Goal: Use online tool/utility: Utilize a website feature to perform a specific function

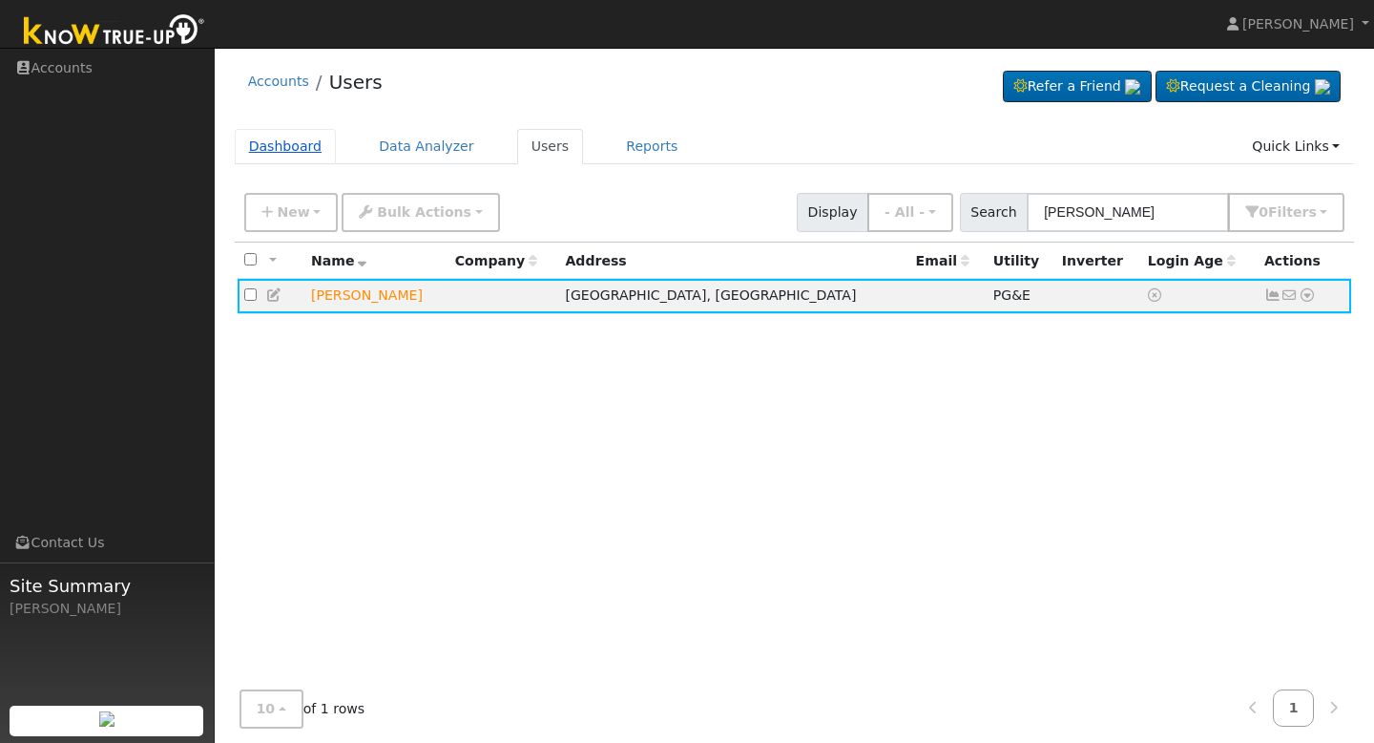
click at [284, 136] on link "Dashboard" at bounding box center [286, 146] width 102 height 35
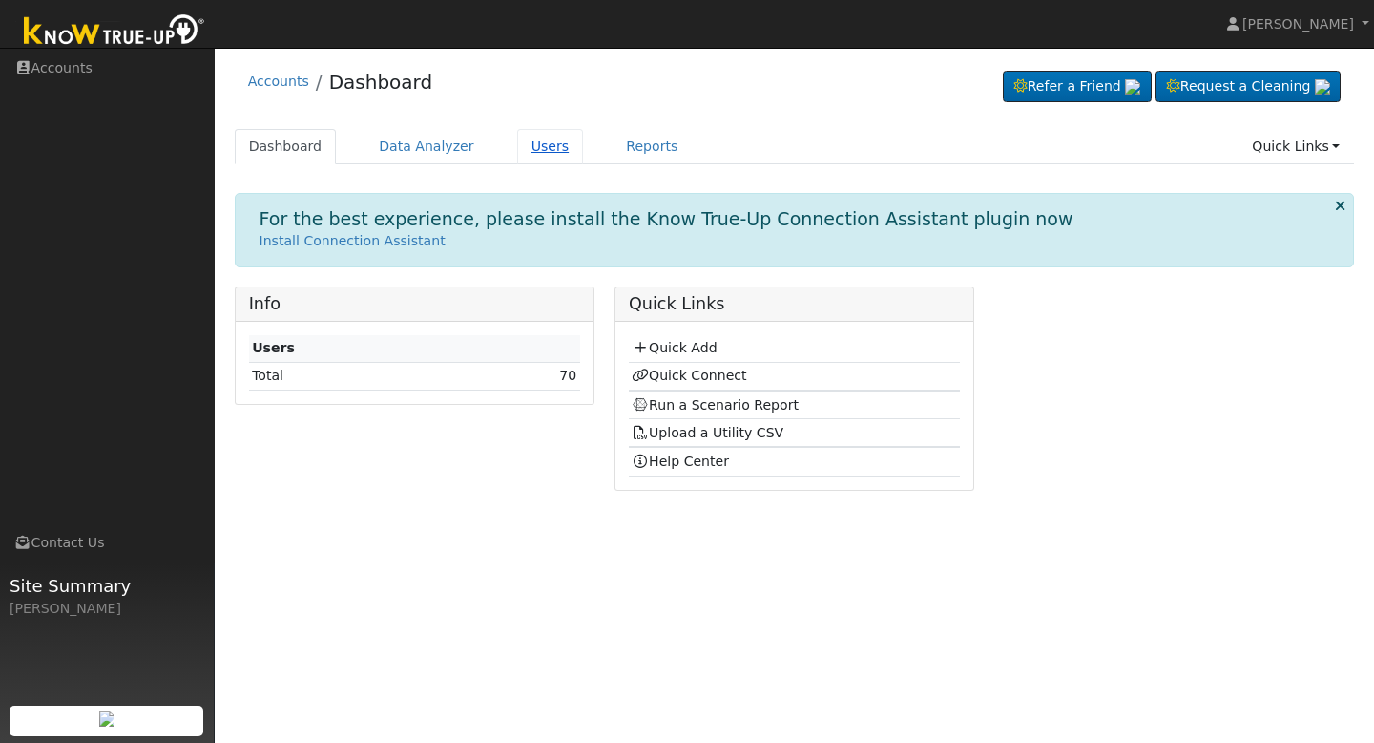
click at [531, 136] on link "Users" at bounding box center [550, 146] width 67 height 35
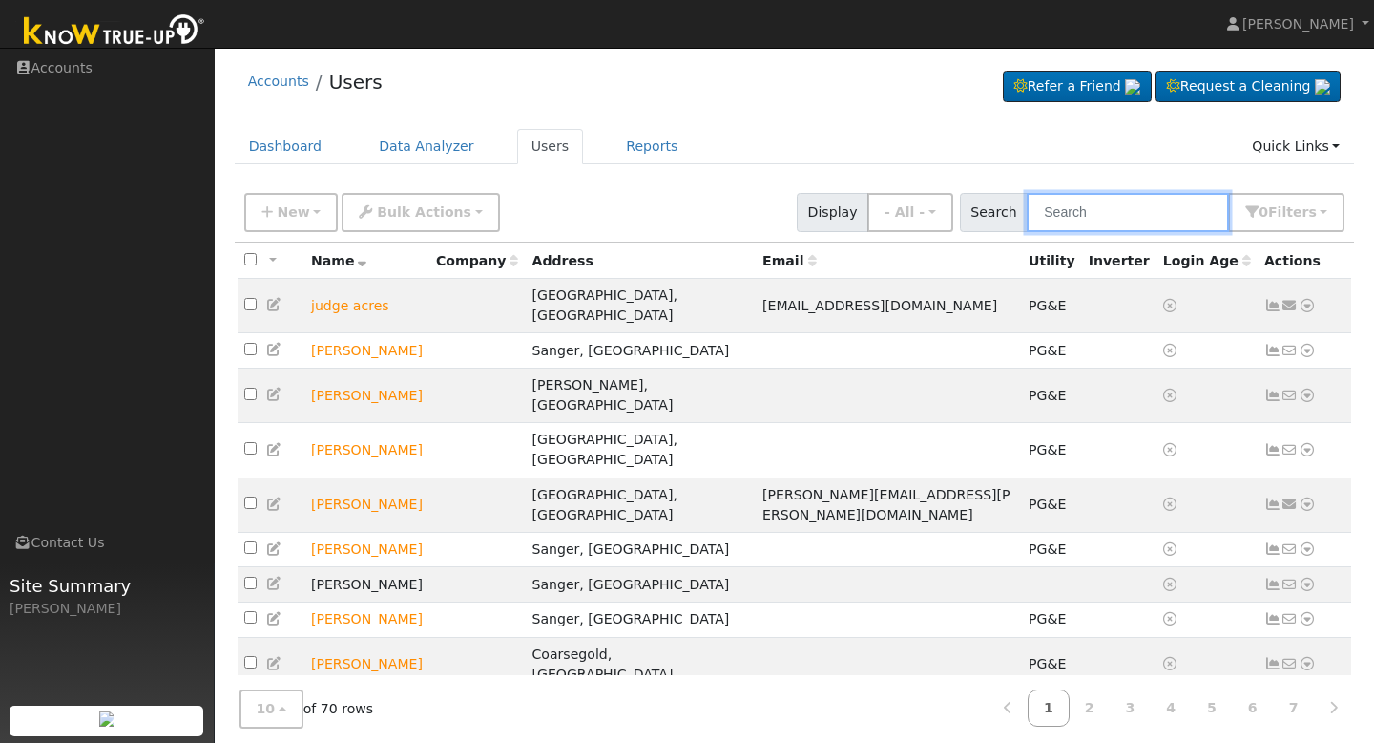
click at [1073, 217] on input "text" at bounding box center [1128, 212] width 202 height 39
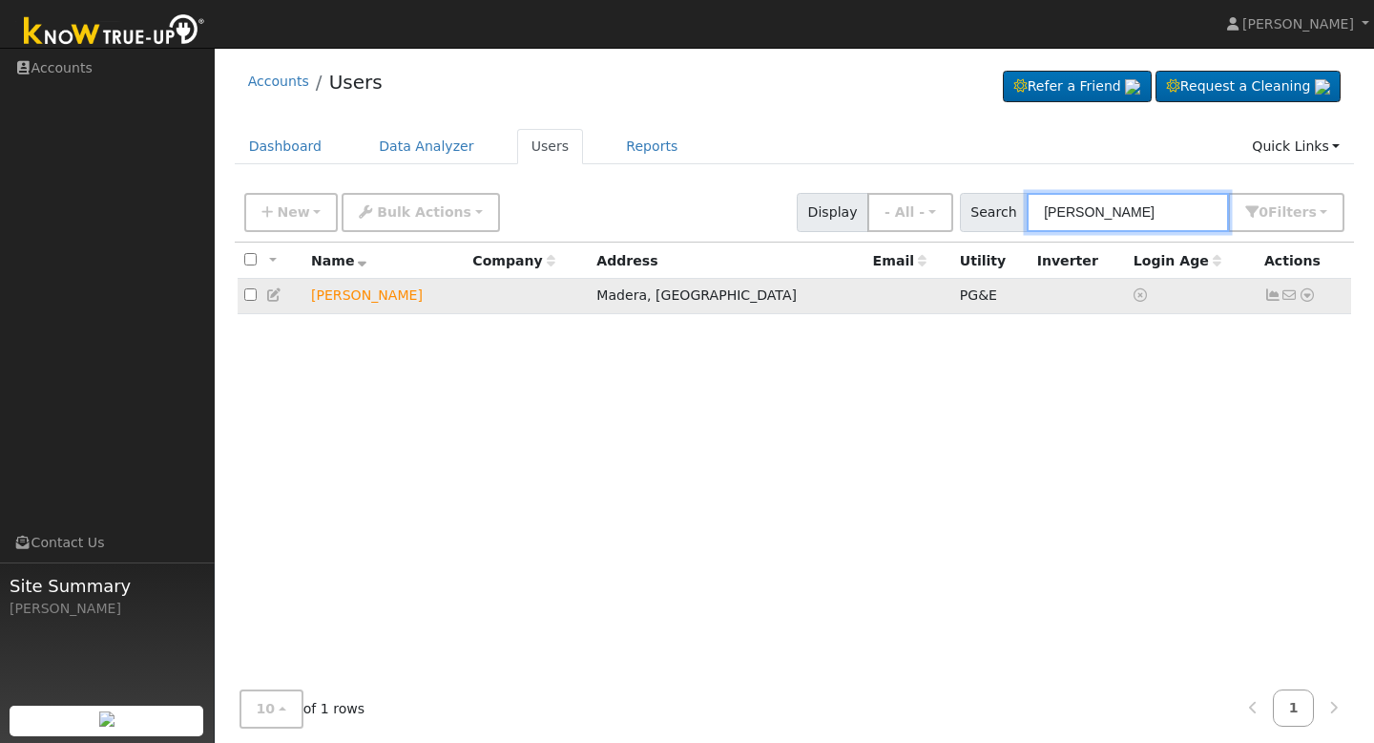
type input "[PERSON_NAME]"
click at [1273, 299] on icon at bounding box center [1273, 294] width 17 height 13
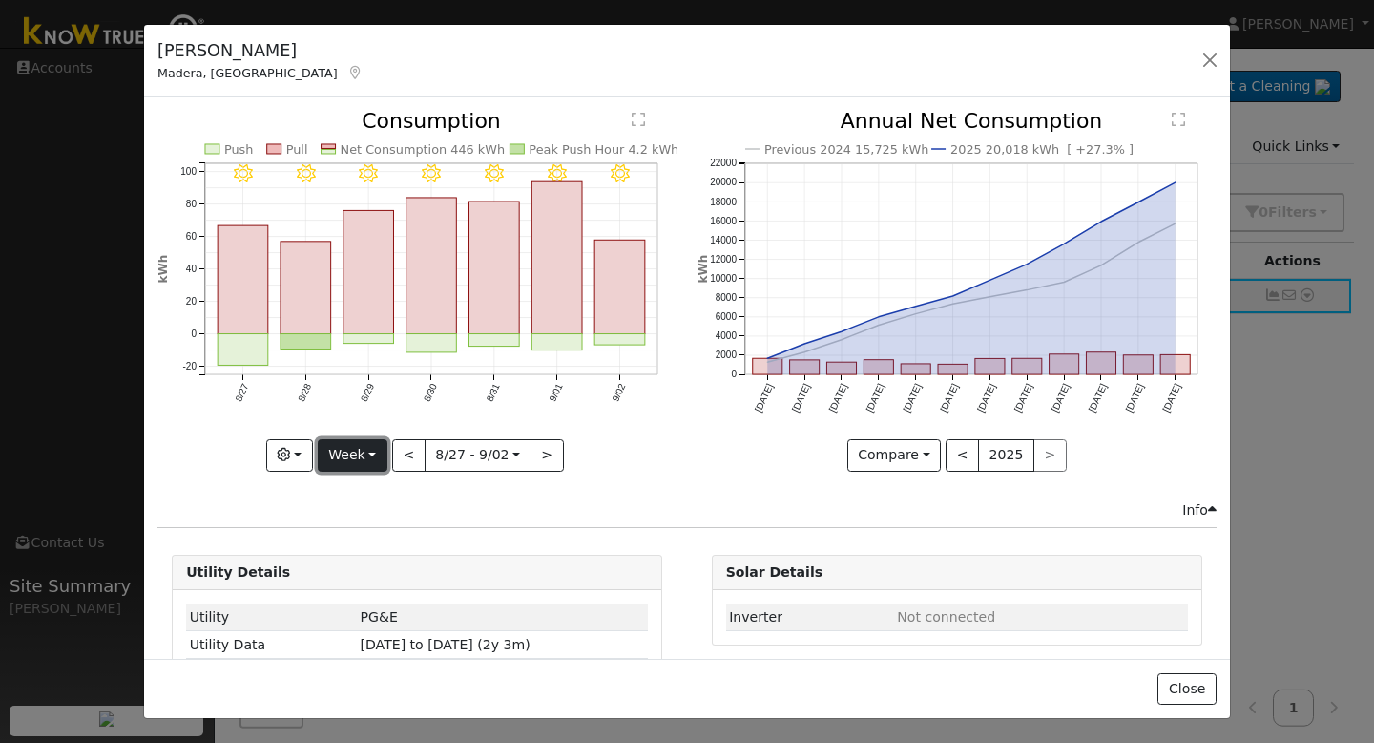
click at [359, 455] on button "Week" at bounding box center [353, 455] width 70 height 32
click at [367, 542] on link "Month" at bounding box center [385, 547] width 133 height 27
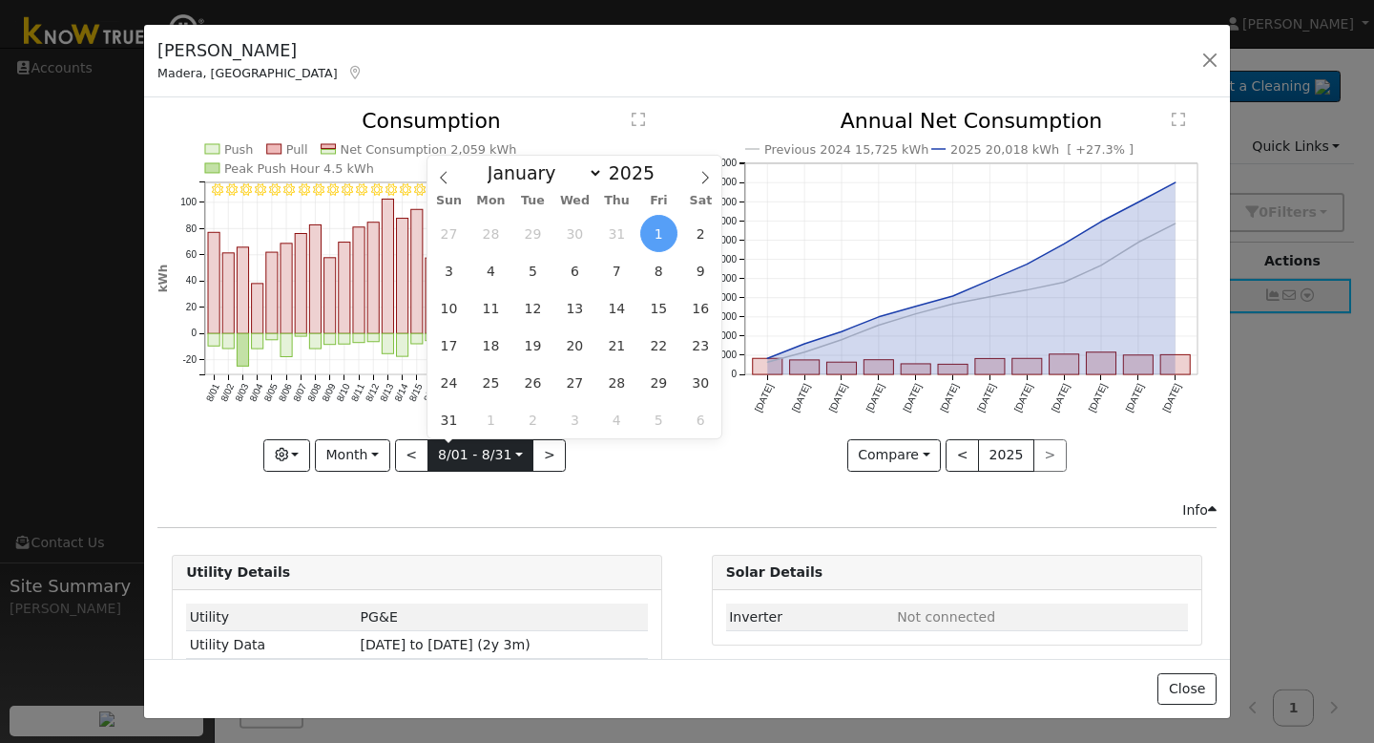
click at [459, 457] on input "2025-08-01" at bounding box center [481, 455] width 105 height 31
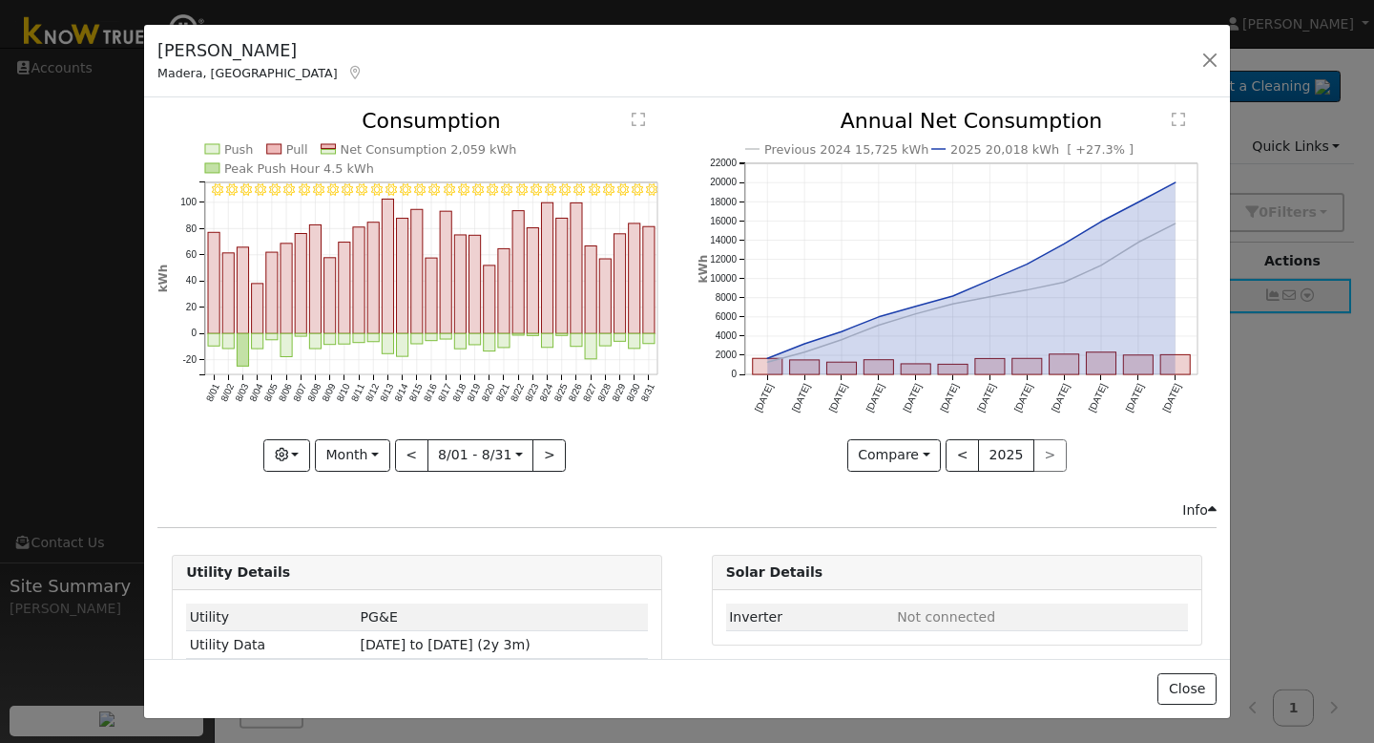
click at [433, 531] on div "Issue History Date By Flag Comment Type No Issue History 8/31 - Clear 8/30 - Cl…" at bounding box center [687, 377] width 1086 height 560
click at [375, 458] on button "Month" at bounding box center [352, 455] width 75 height 32
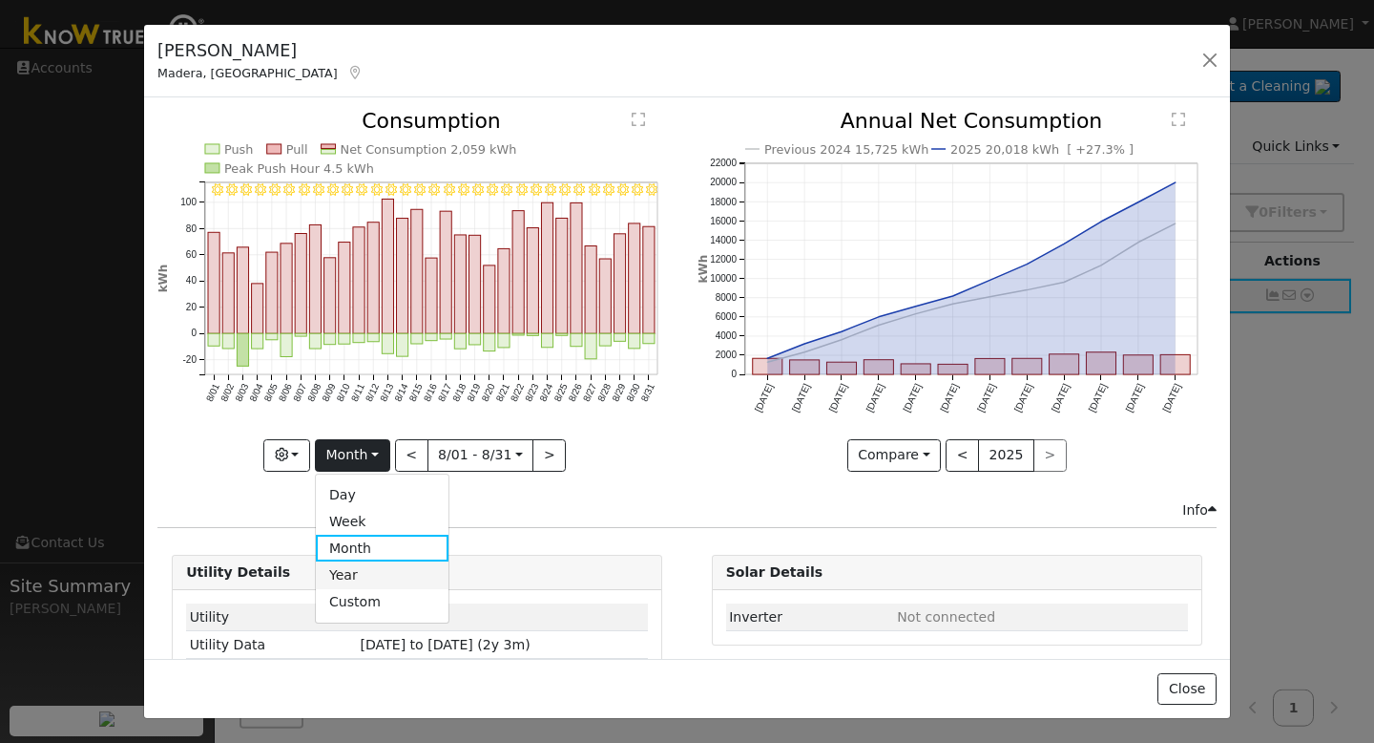
click at [360, 568] on link "Year" at bounding box center [382, 574] width 133 height 27
type input "2024-09-01"
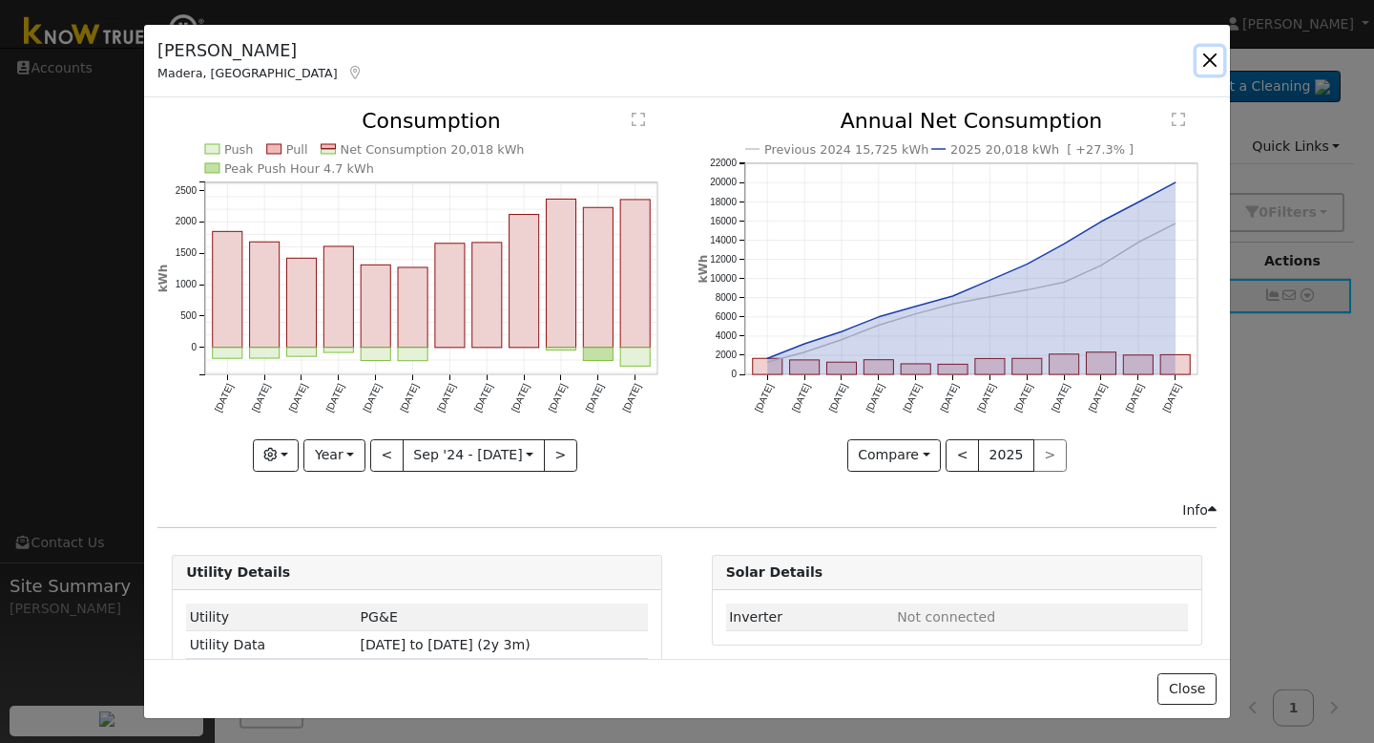
click at [1215, 62] on button "button" at bounding box center [1210, 60] width 27 height 27
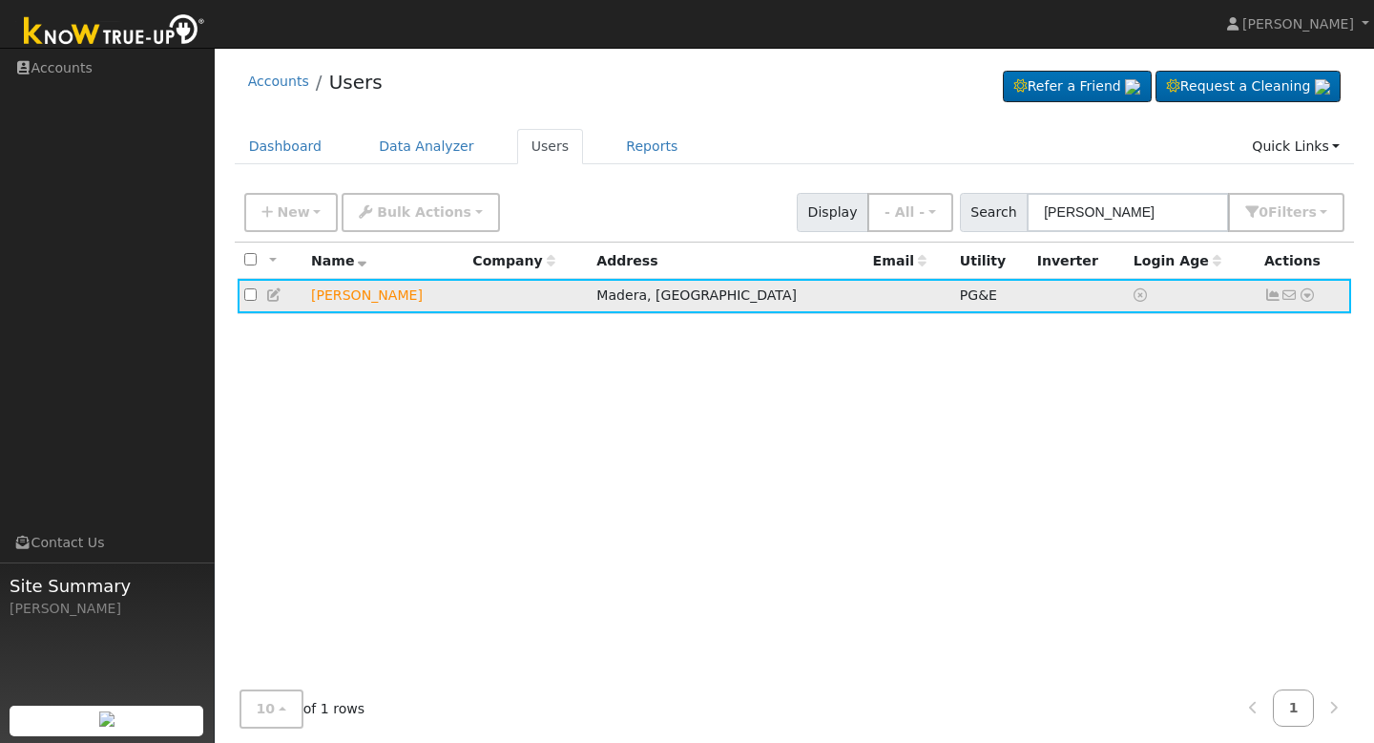
click at [1306, 295] on icon at bounding box center [1307, 294] width 17 height 13
click at [1236, 337] on link "Data Analyzer" at bounding box center [1245, 328] width 138 height 27
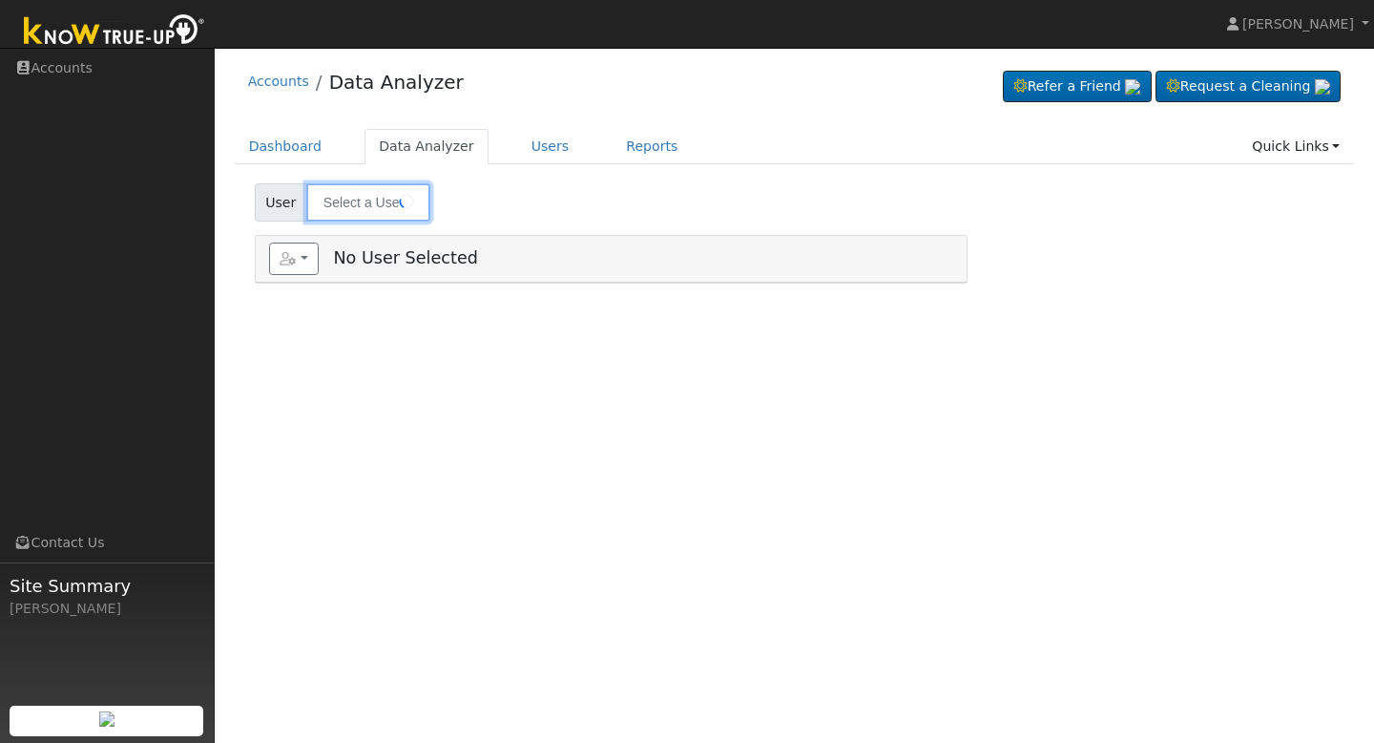
type input "[PERSON_NAME]"
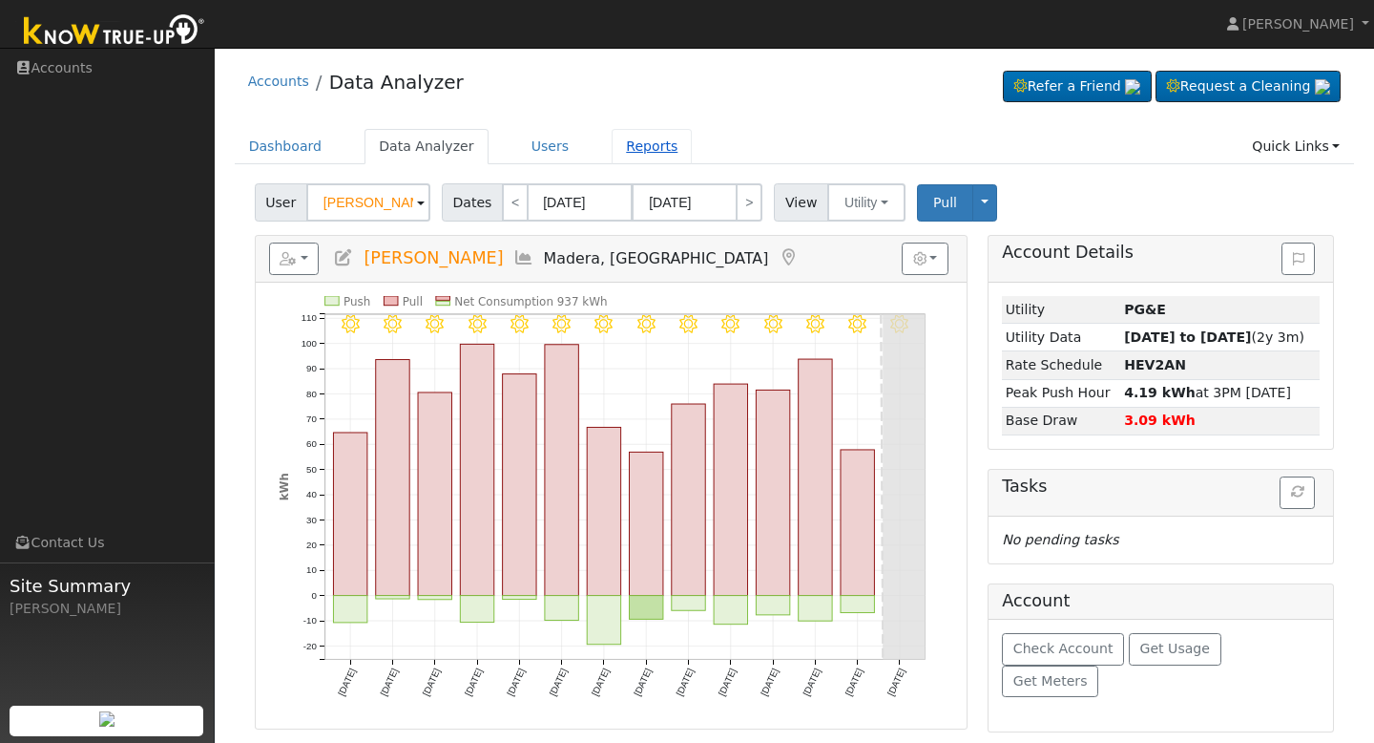
click at [625, 136] on link "Reports" at bounding box center [652, 146] width 80 height 35
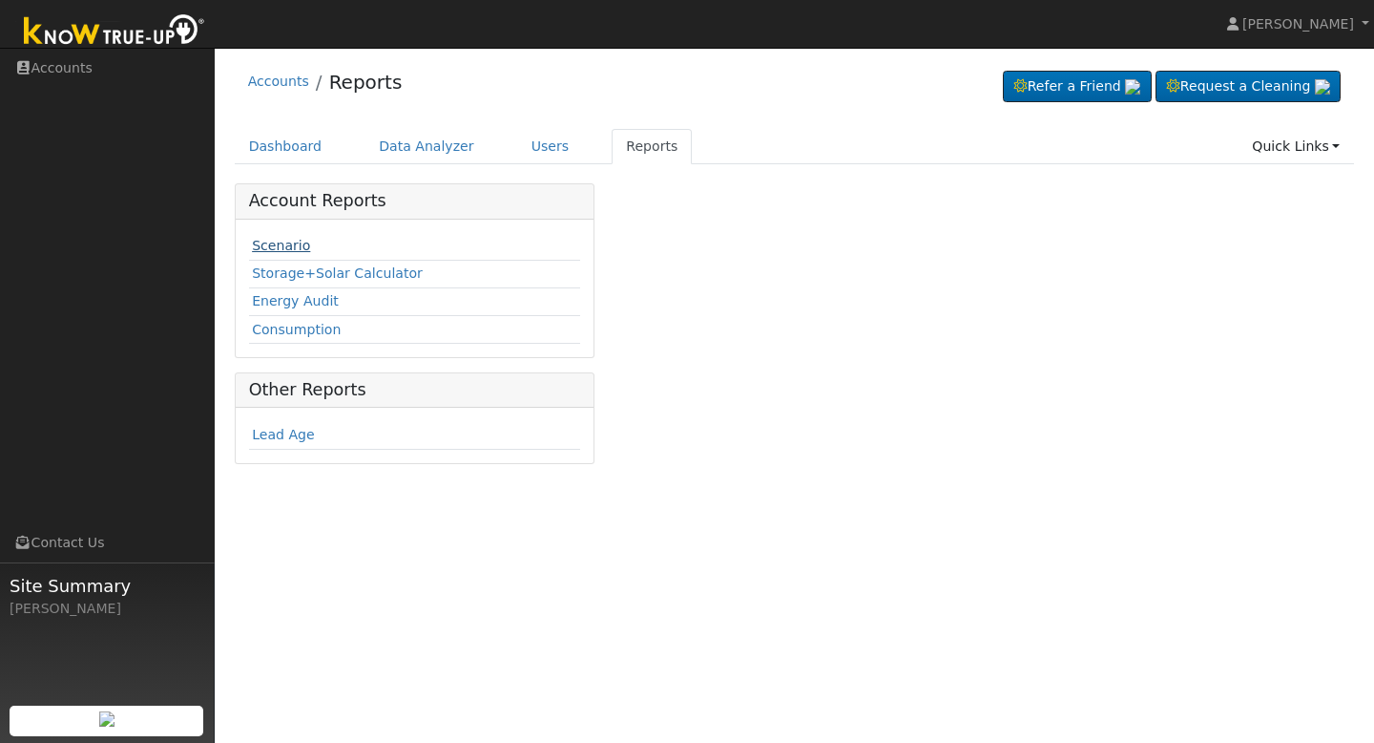
click at [283, 245] on link "Scenario" at bounding box center [281, 245] width 58 height 15
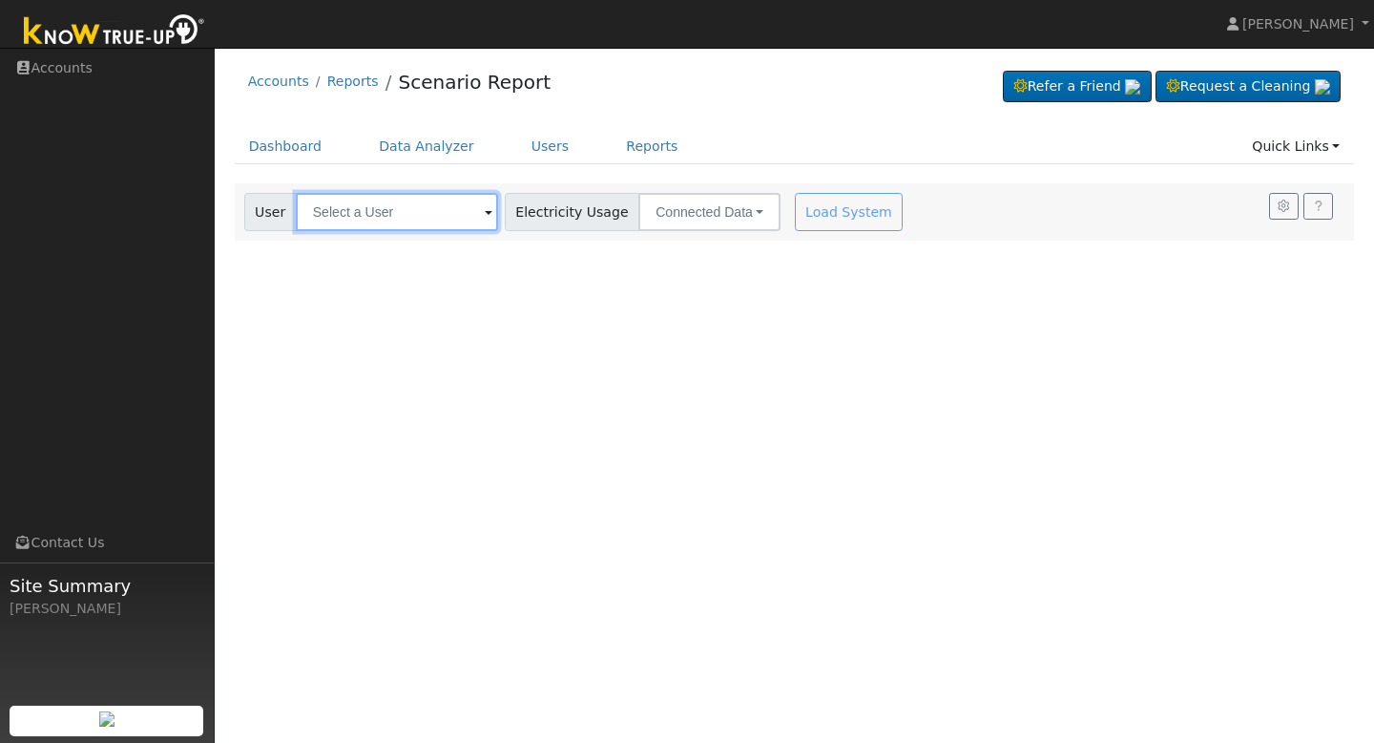
click at [417, 214] on input "text" at bounding box center [397, 212] width 202 height 38
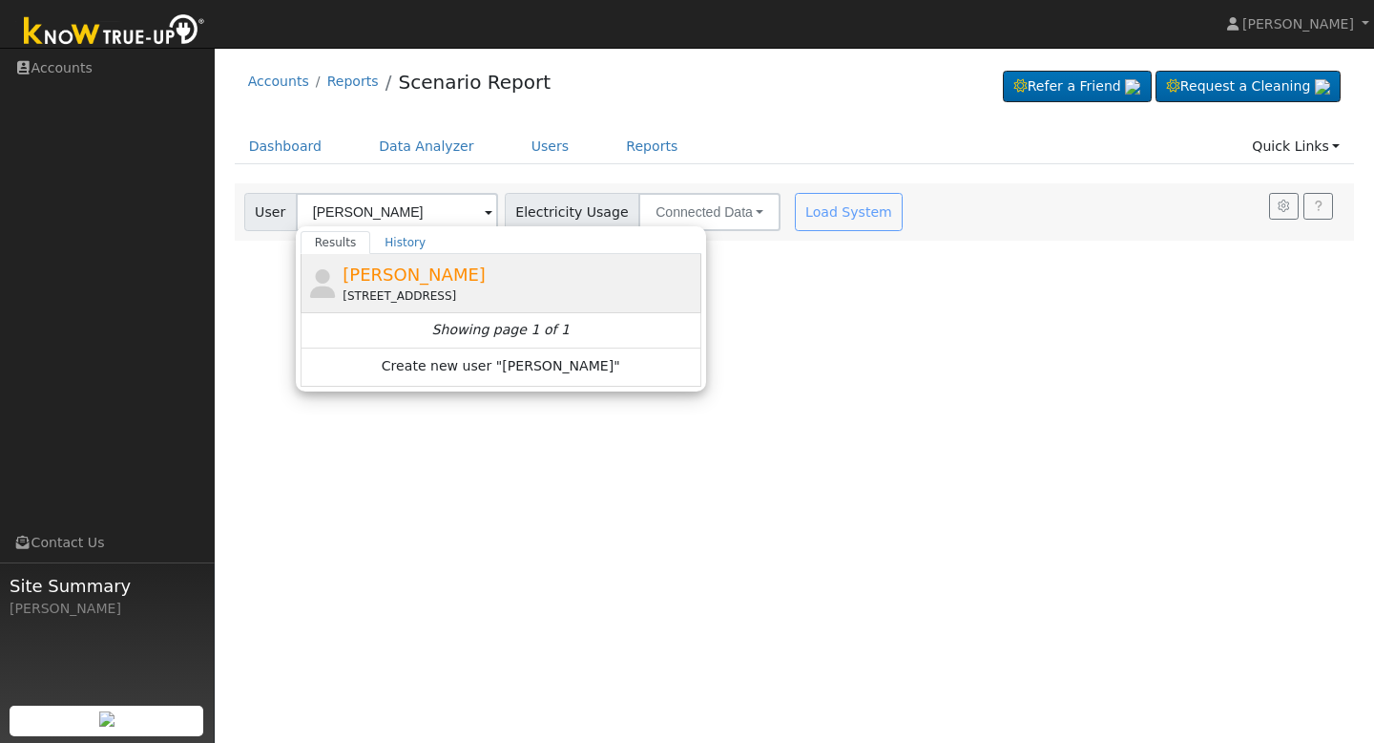
click at [385, 259] on div "[PERSON_NAME] [STREET_ADDRESS]" at bounding box center [501, 283] width 401 height 59
type input "[PERSON_NAME]"
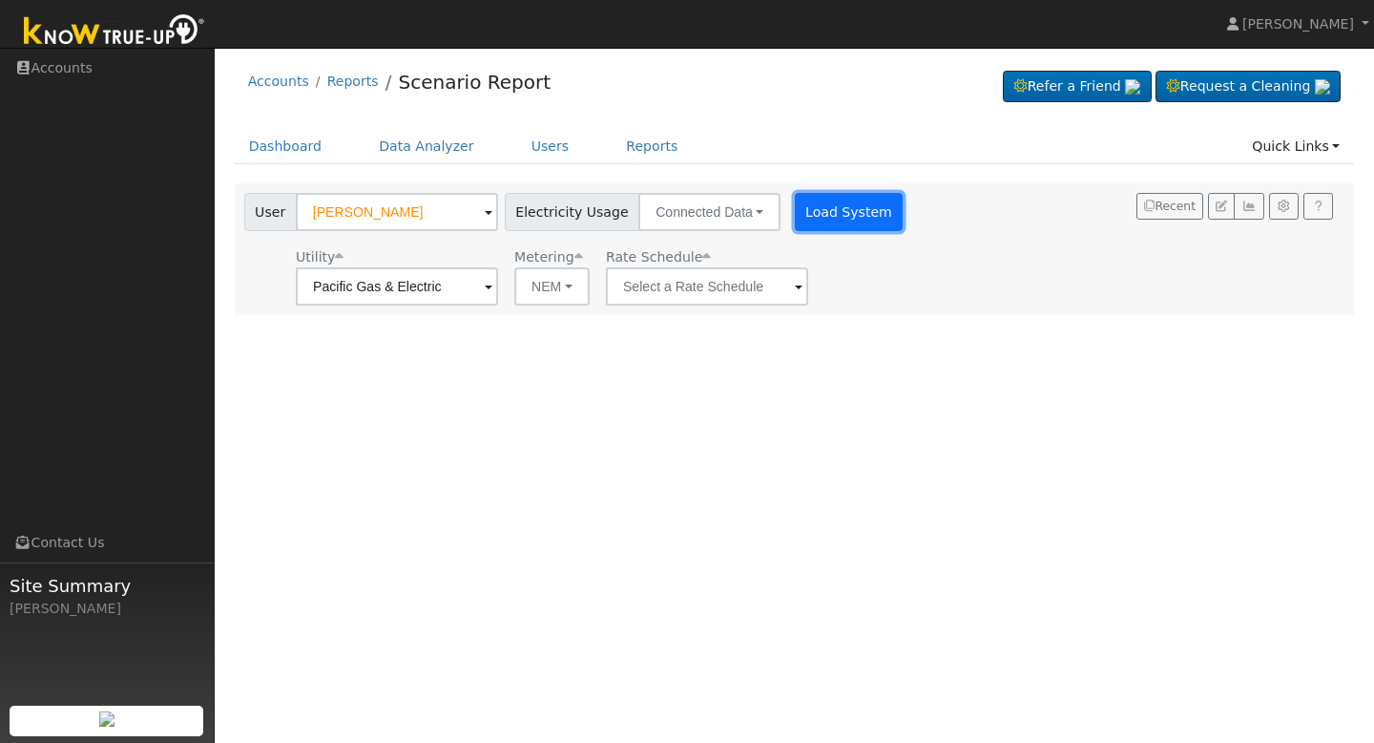
click at [795, 217] on button "Load System" at bounding box center [849, 212] width 109 height 38
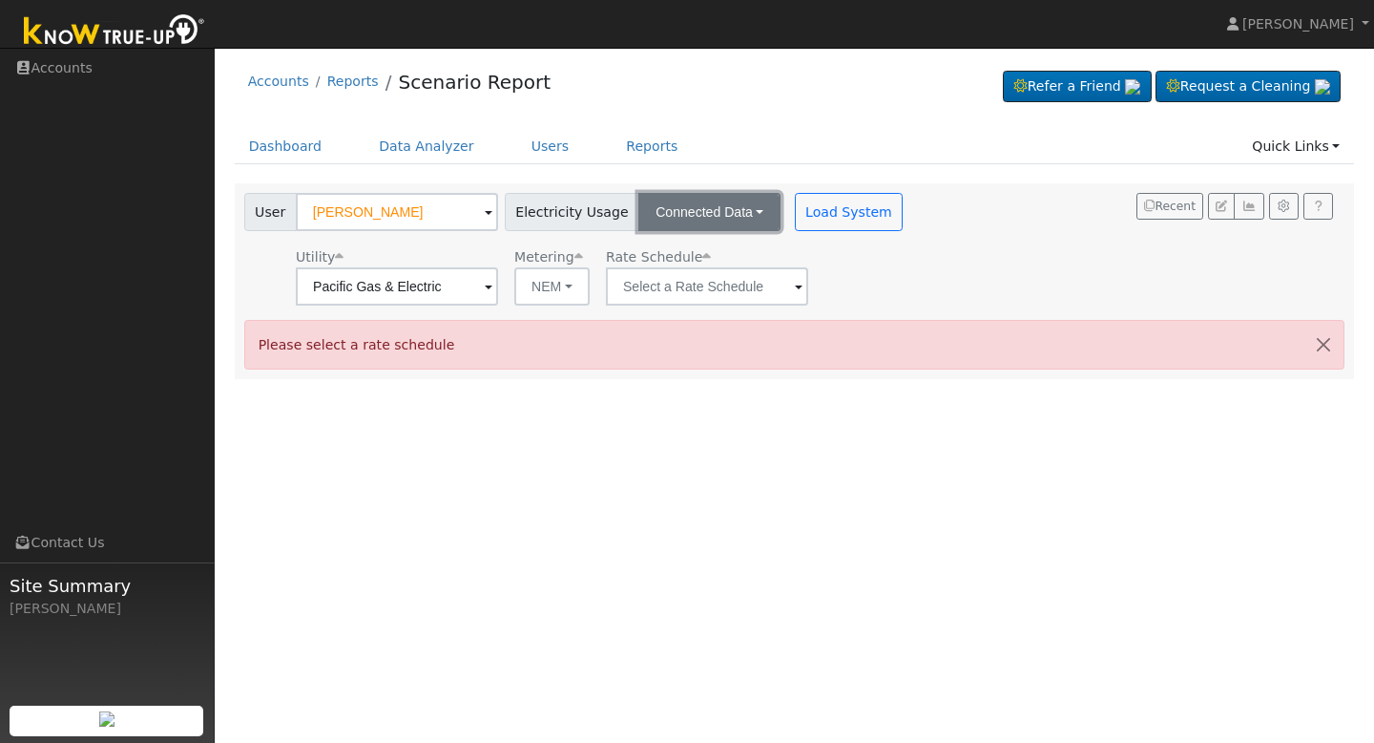
click at [709, 210] on button "Connected Data" at bounding box center [709, 212] width 142 height 38
click at [697, 256] on link "Connected Data" at bounding box center [712, 254] width 136 height 27
click at [856, 269] on div "Utility Pacific Gas & Electric Metering NEM NEM NBT Rate Schedule" at bounding box center [576, 273] width 671 height 65
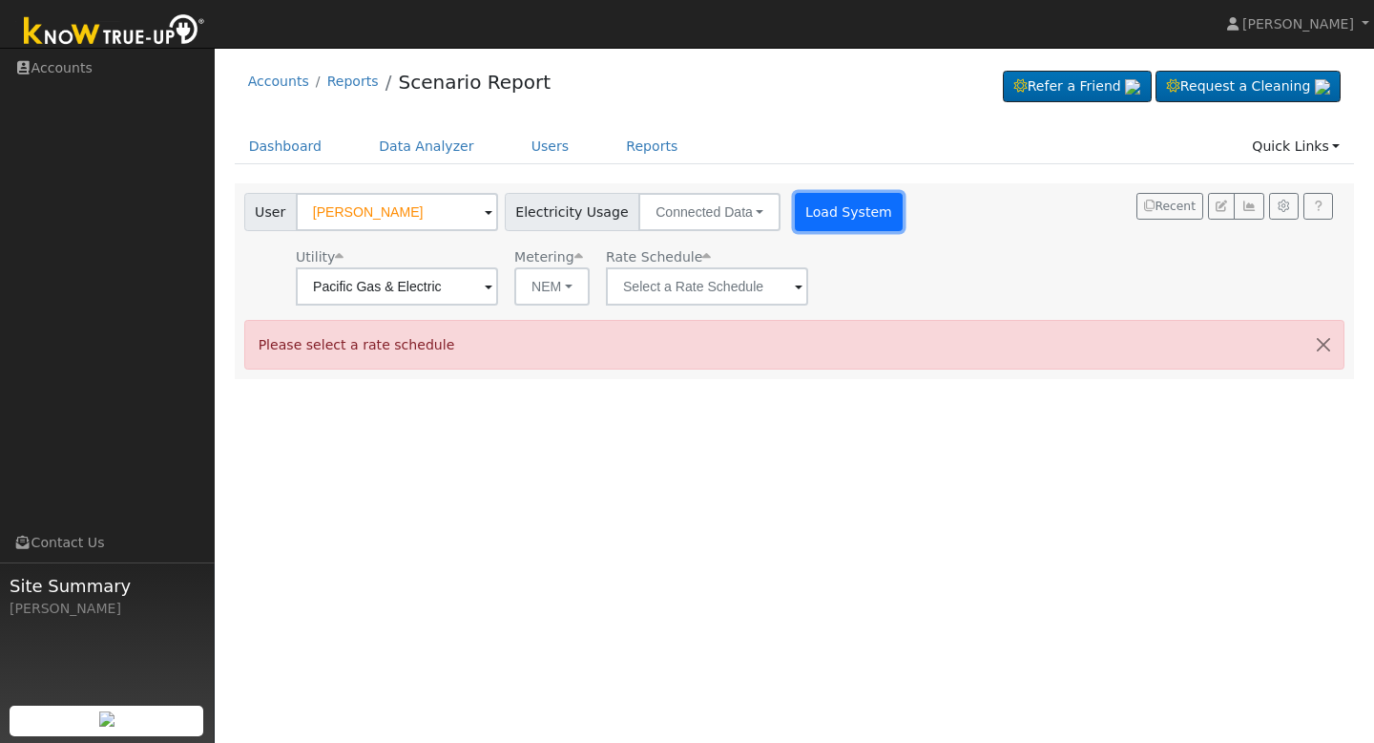
click at [834, 215] on button "Load System" at bounding box center [849, 212] width 109 height 38
click at [723, 286] on input "text" at bounding box center [707, 286] width 202 height 38
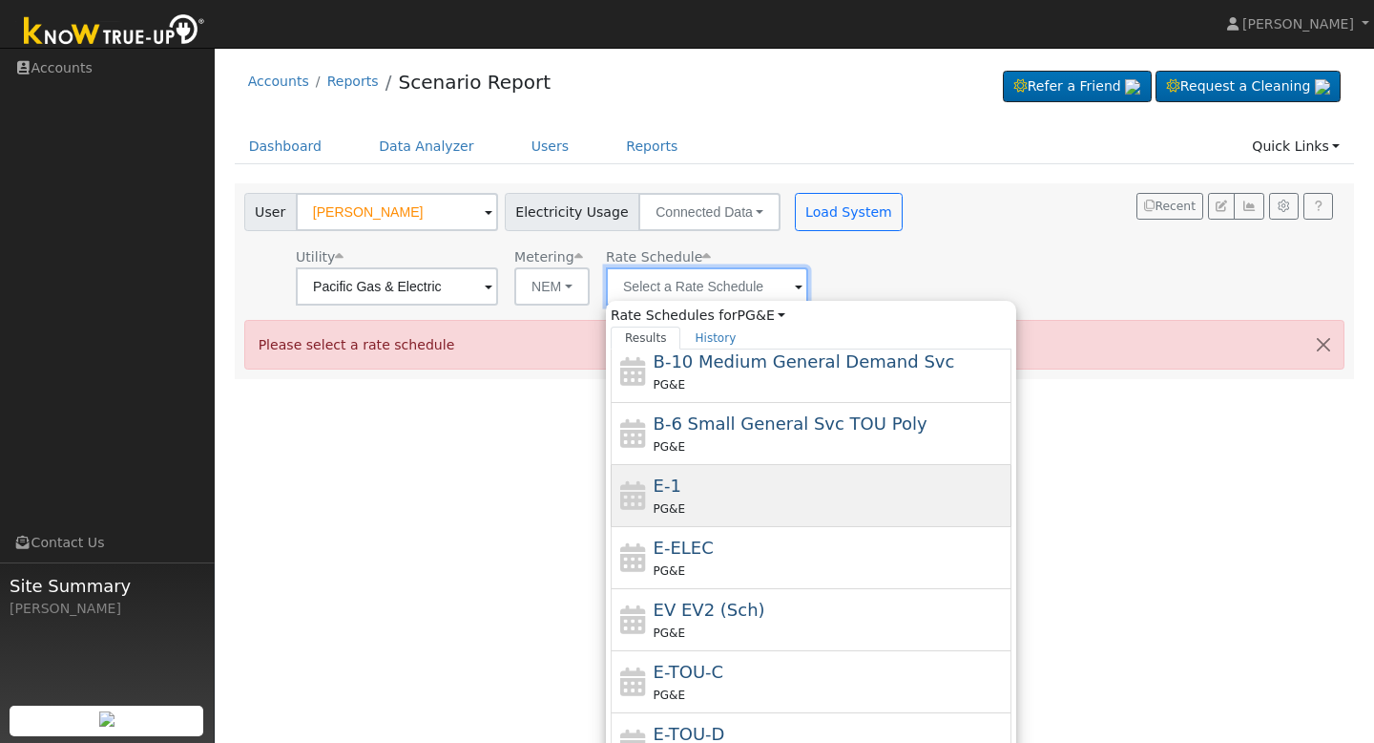
scroll to position [191, 0]
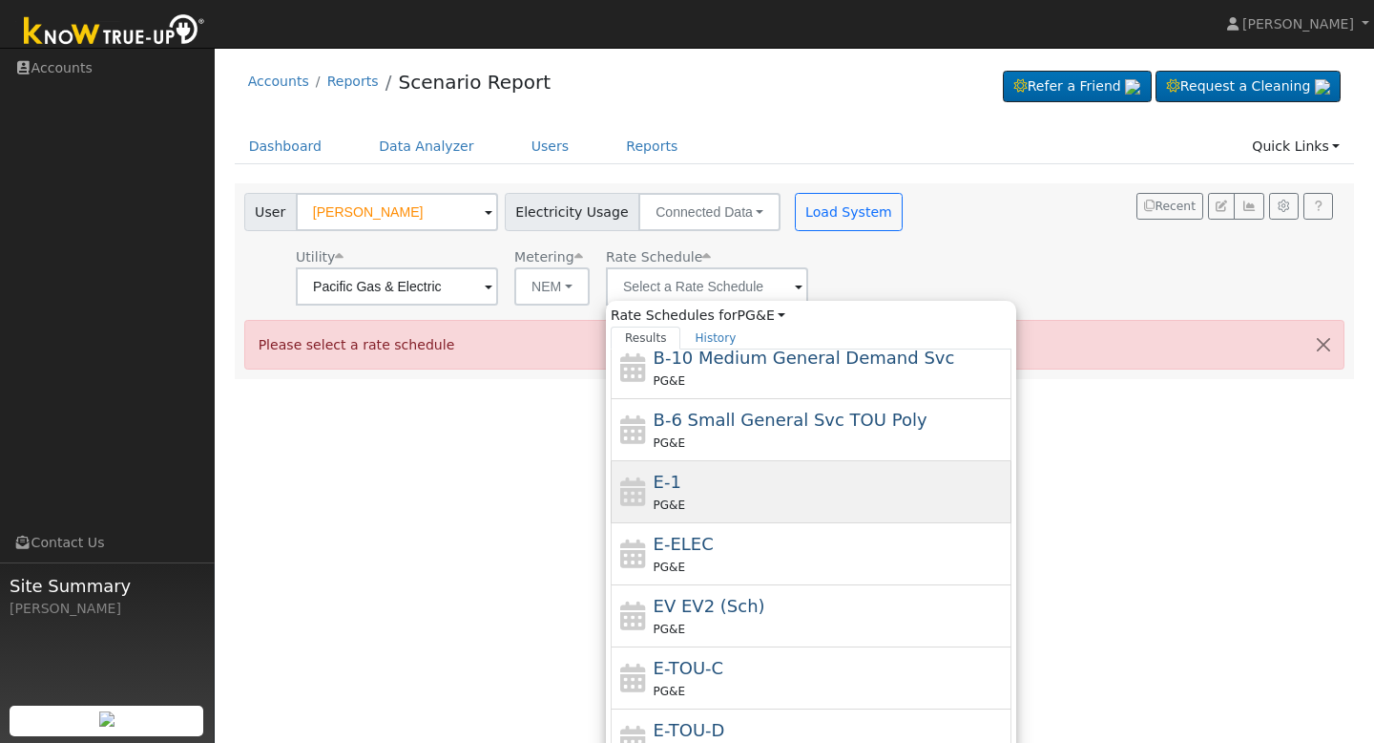
click at [720, 502] on div "PG&E" at bounding box center [831, 504] width 354 height 20
type input "E-1"
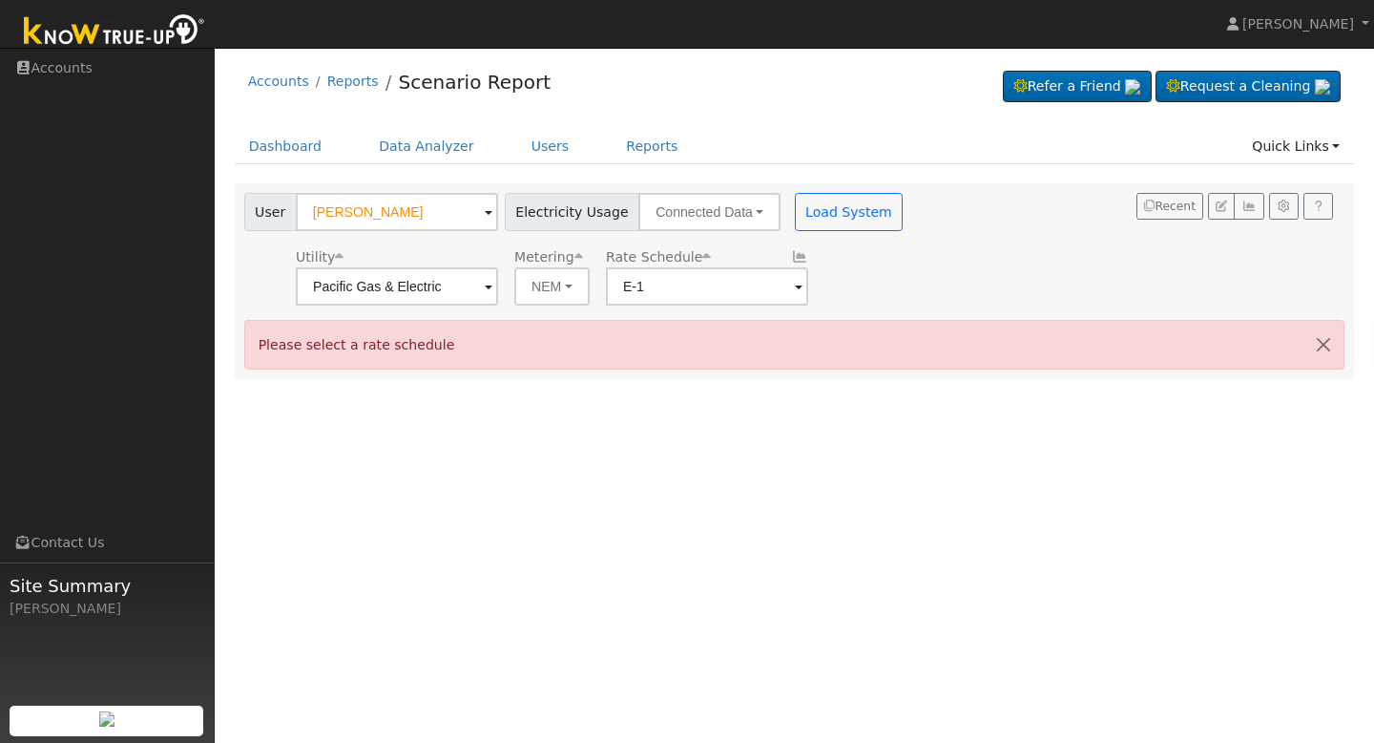
click at [611, 459] on div "User Profile First name Last name Email Email Notifications No Emails No Emails…" at bounding box center [795, 395] width 1160 height 695
click at [549, 278] on button "NEM" at bounding box center [551, 286] width 75 height 38
click at [512, 437] on div "User Profile First name Last name Email Email Notifications No Emails No Emails…" at bounding box center [795, 395] width 1160 height 695
click at [810, 203] on button "Load System" at bounding box center [849, 212] width 109 height 38
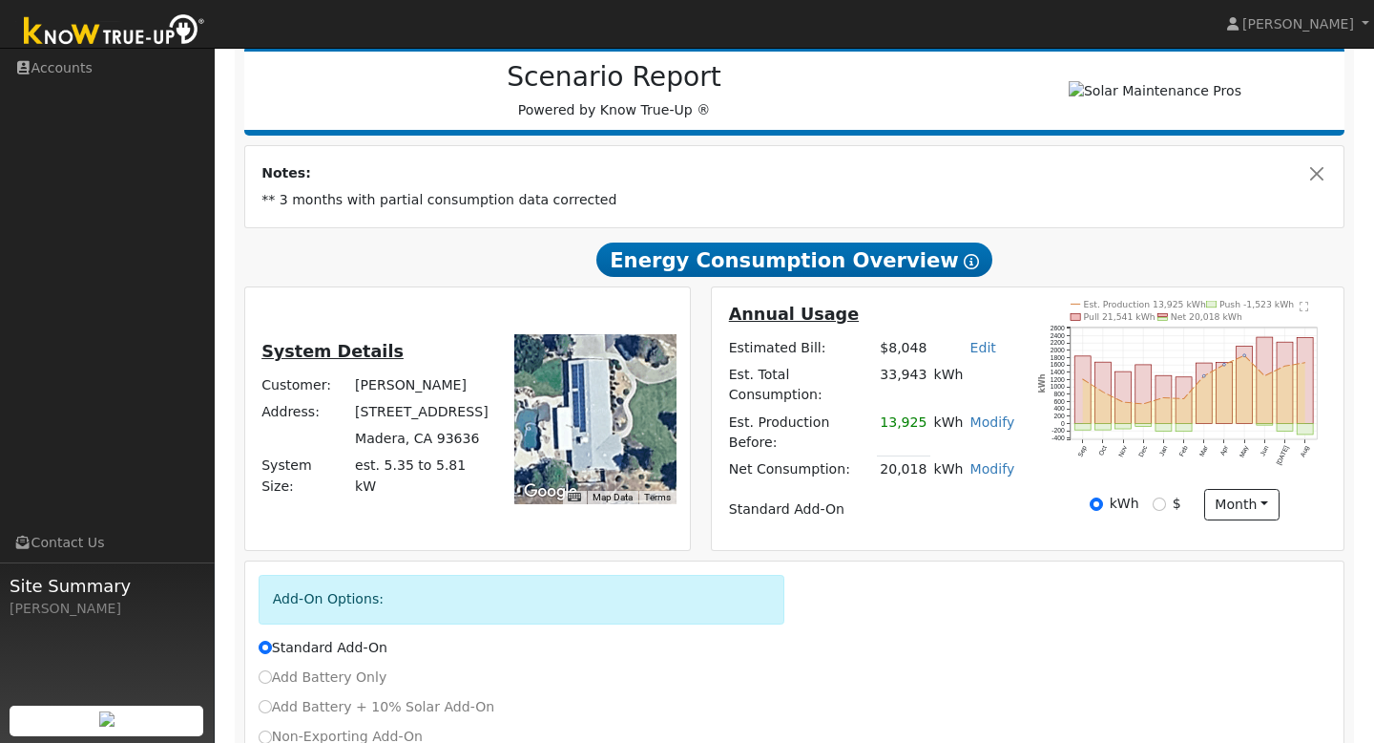
scroll to position [229, 0]
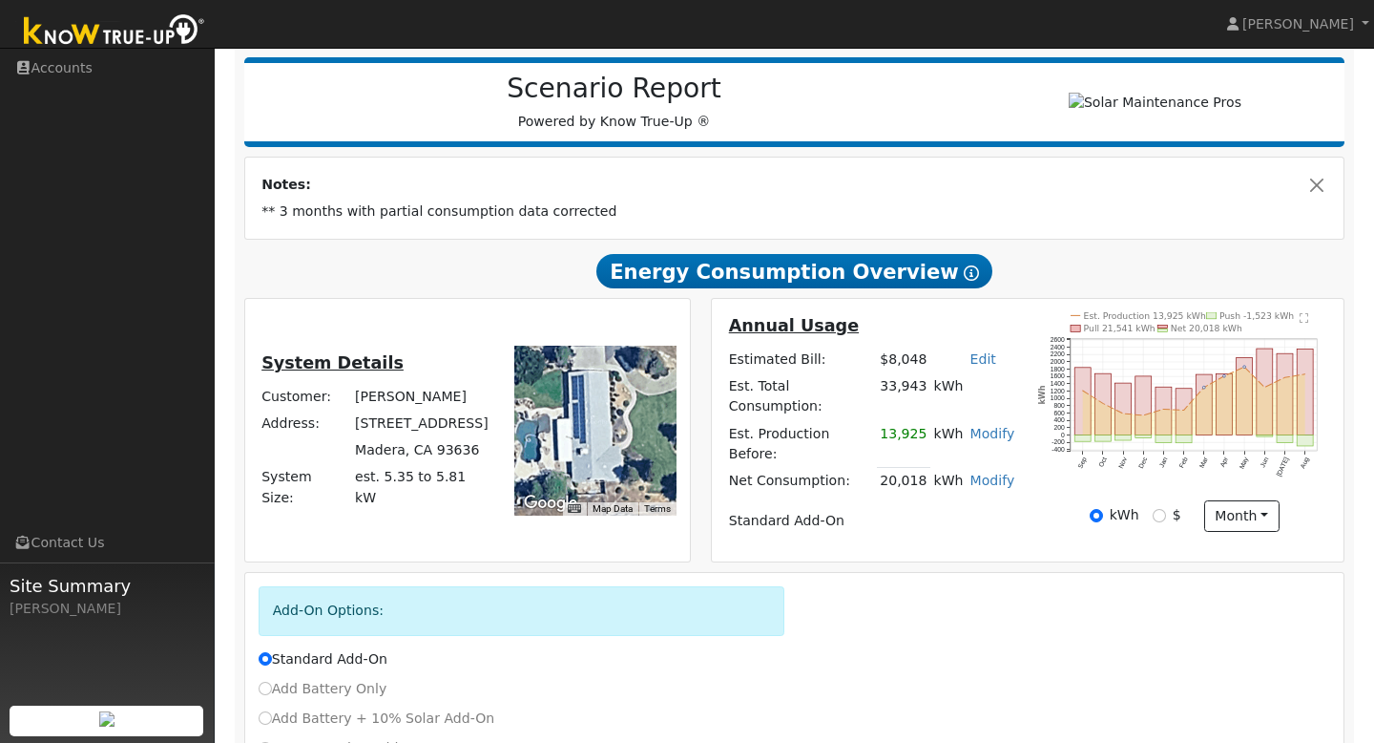
click at [906, 437] on td "13,925" at bounding box center [903, 443] width 53 height 47
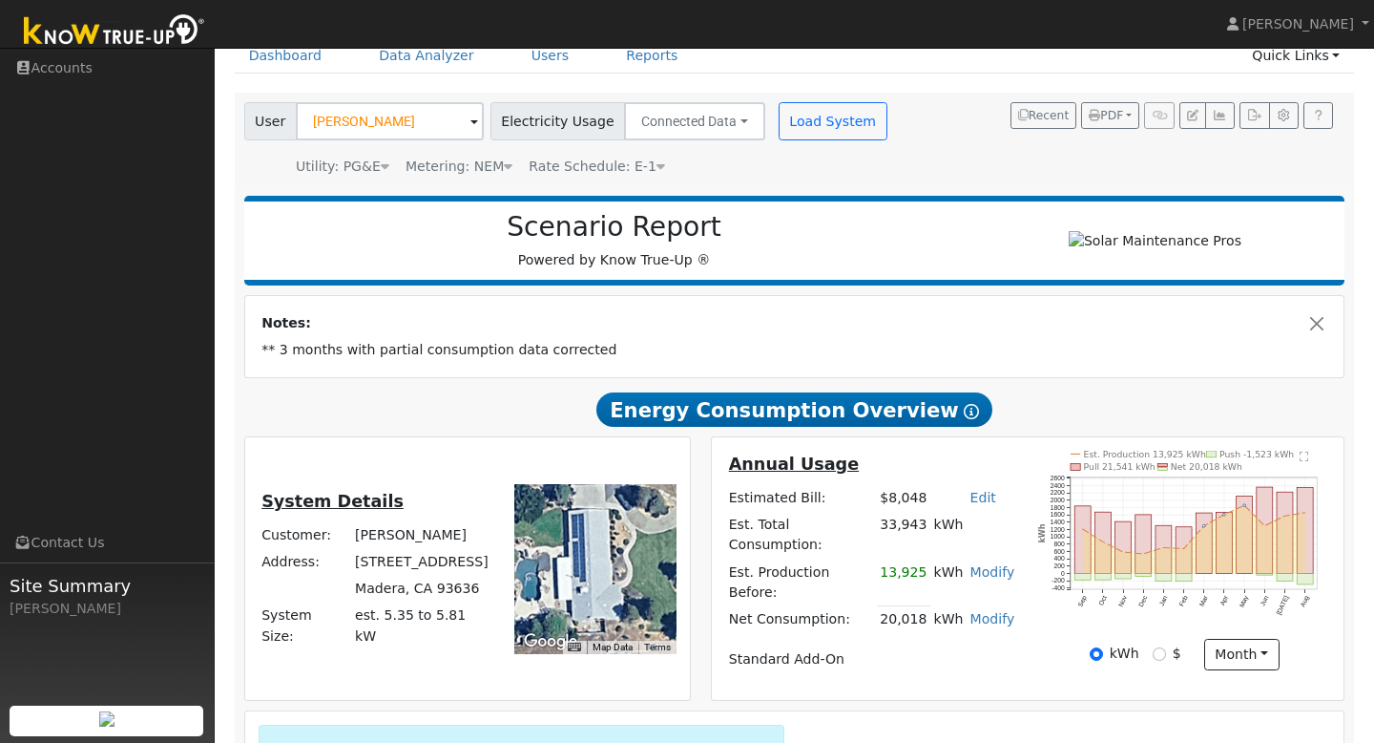
scroll to position [0, 0]
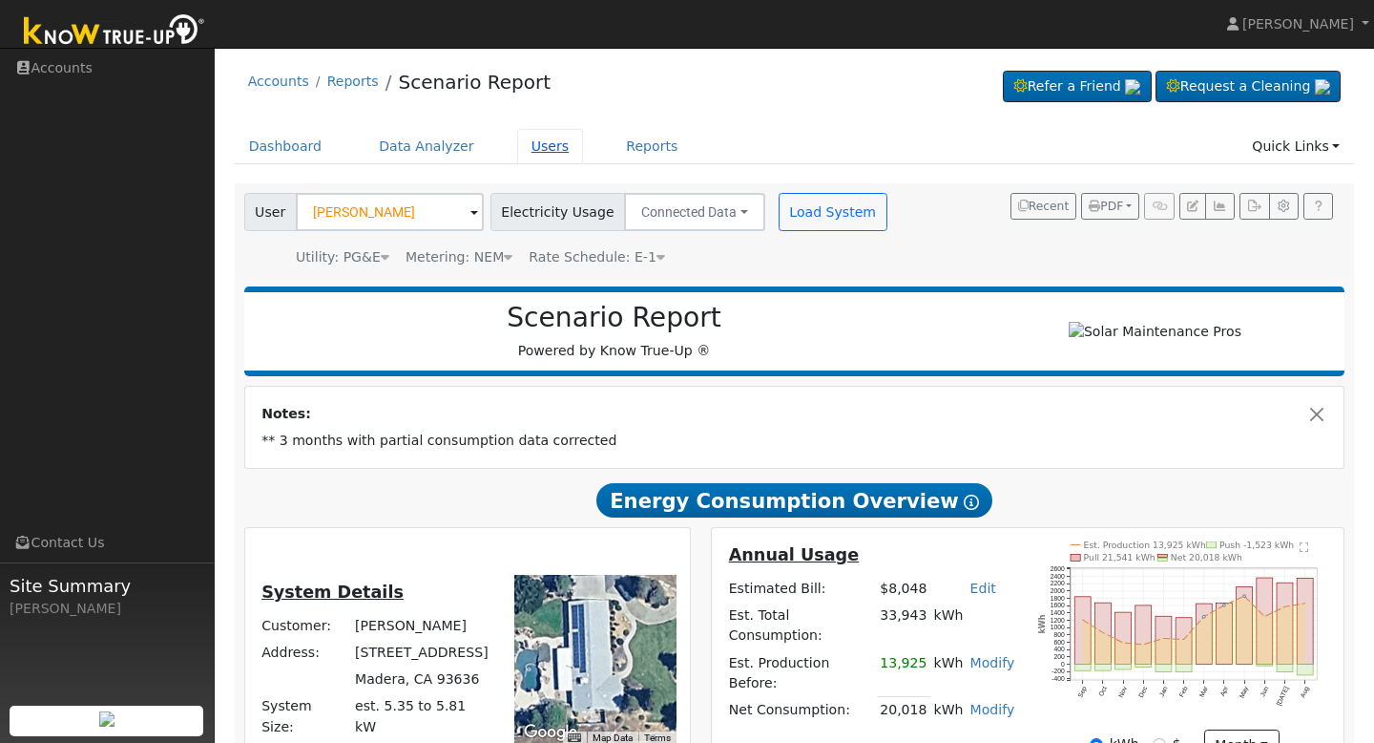
click at [534, 147] on link "Users" at bounding box center [550, 146] width 67 height 35
click at [533, 144] on link "Users" at bounding box center [550, 146] width 67 height 35
